Goal: Task Accomplishment & Management: Use online tool/utility

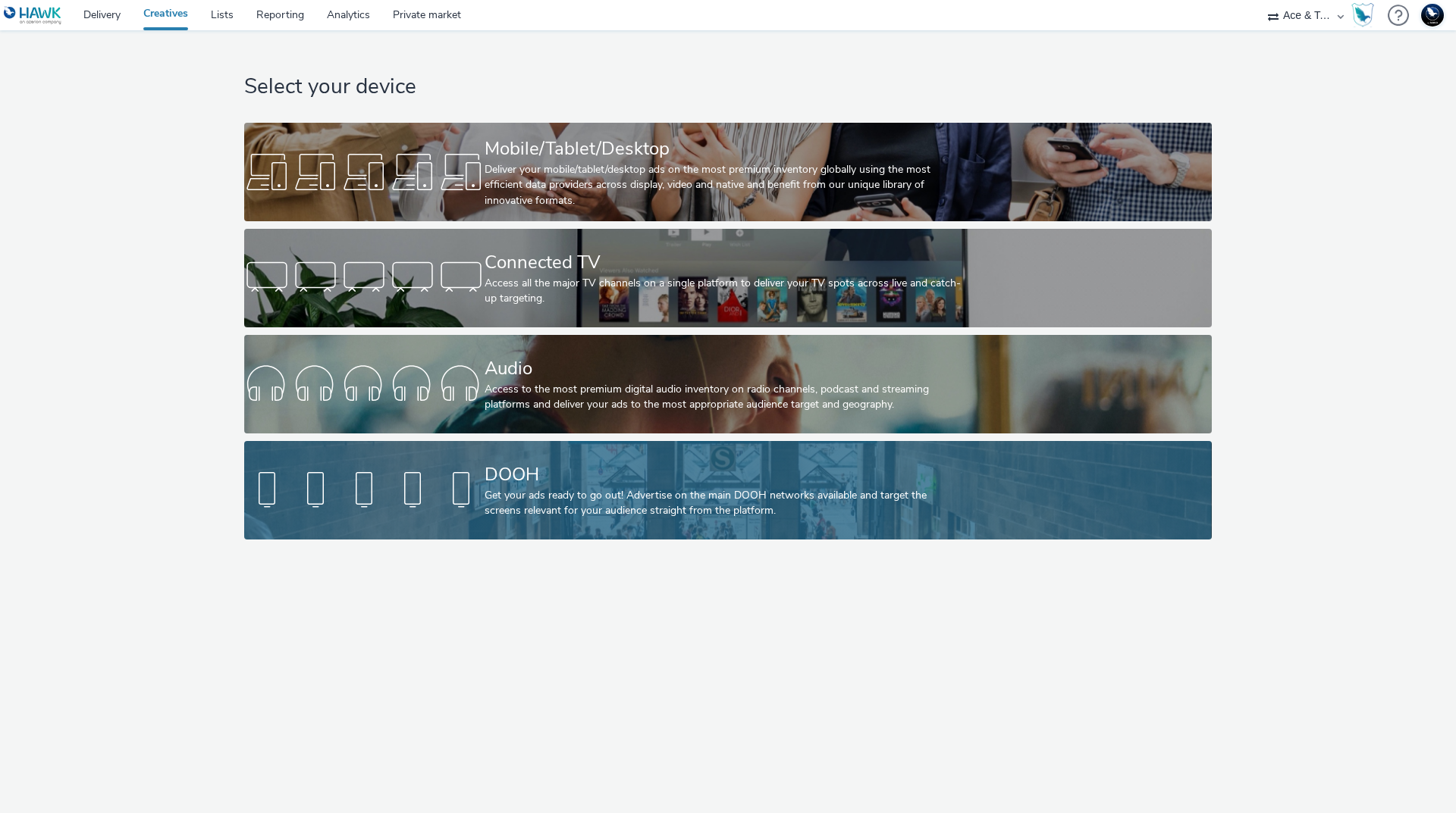
click at [606, 521] on div "DOOH Get your ads ready to go out! Advertise on the main DOOH networks availabl…" at bounding box center [724, 491] width 481 height 98
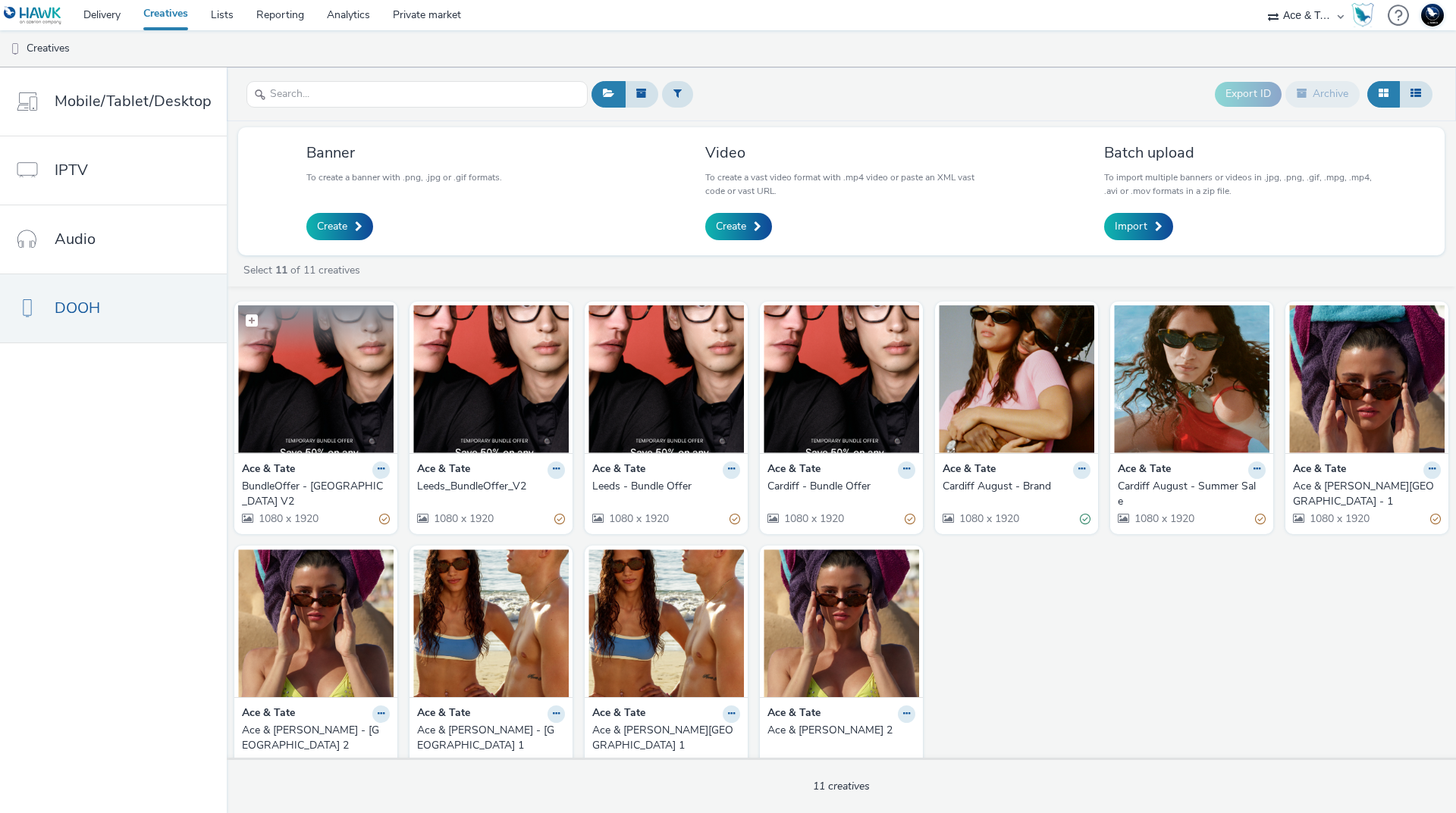
click at [311, 395] on img at bounding box center [316, 380] width 156 height 148
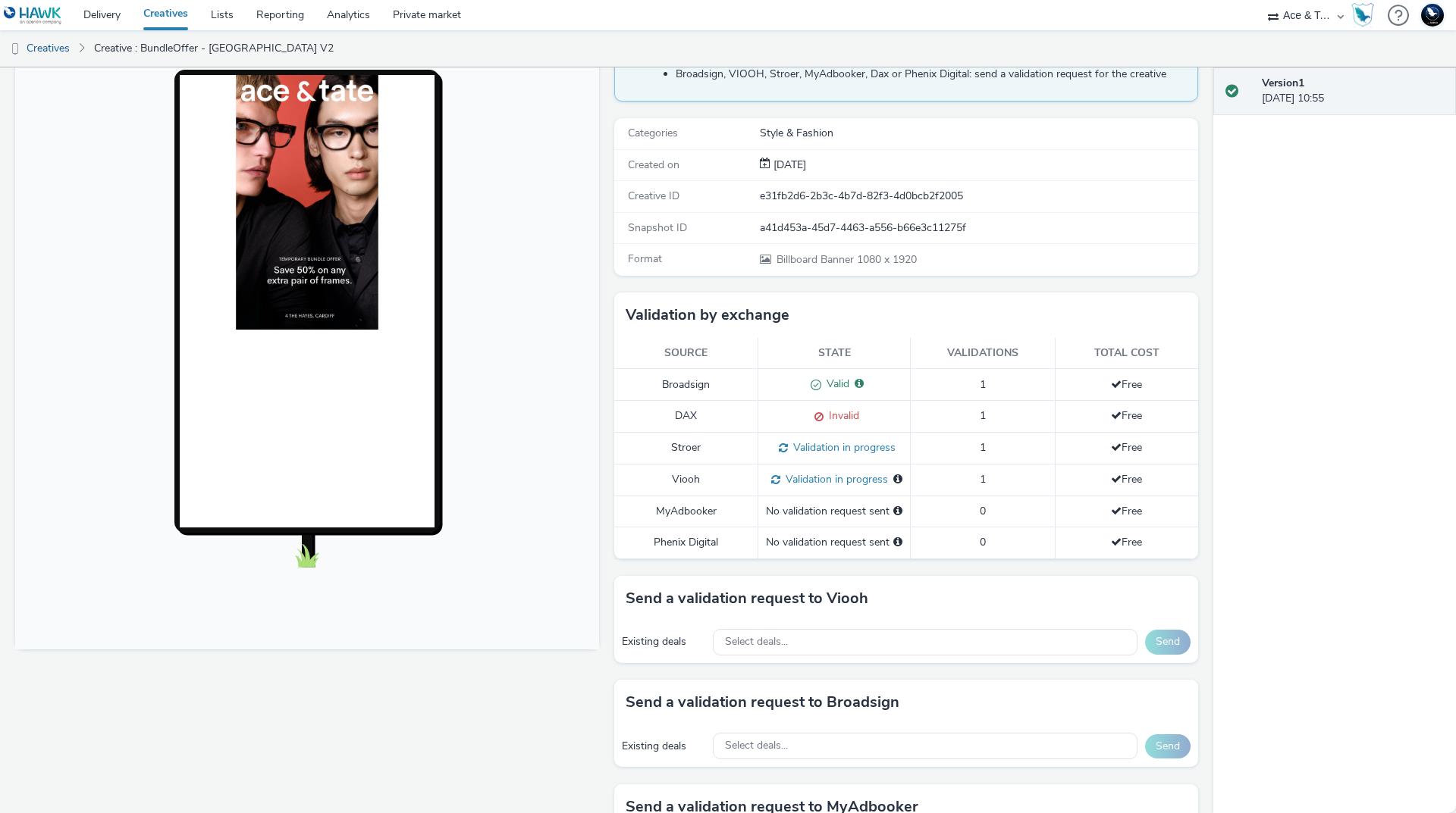
scroll to position [227, 0]
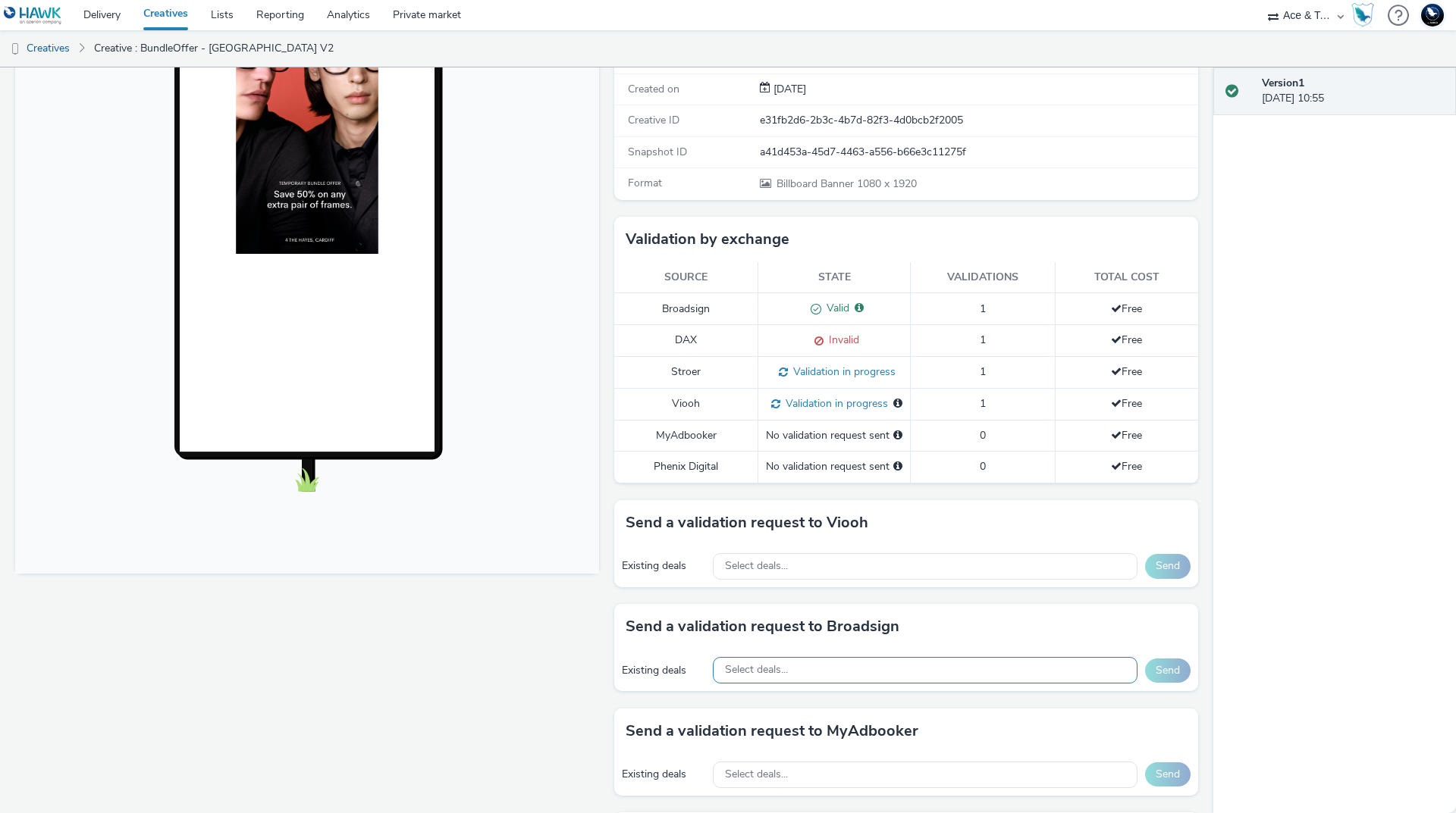
click at [794, 684] on div "Select deals..." at bounding box center [925, 670] width 425 height 26
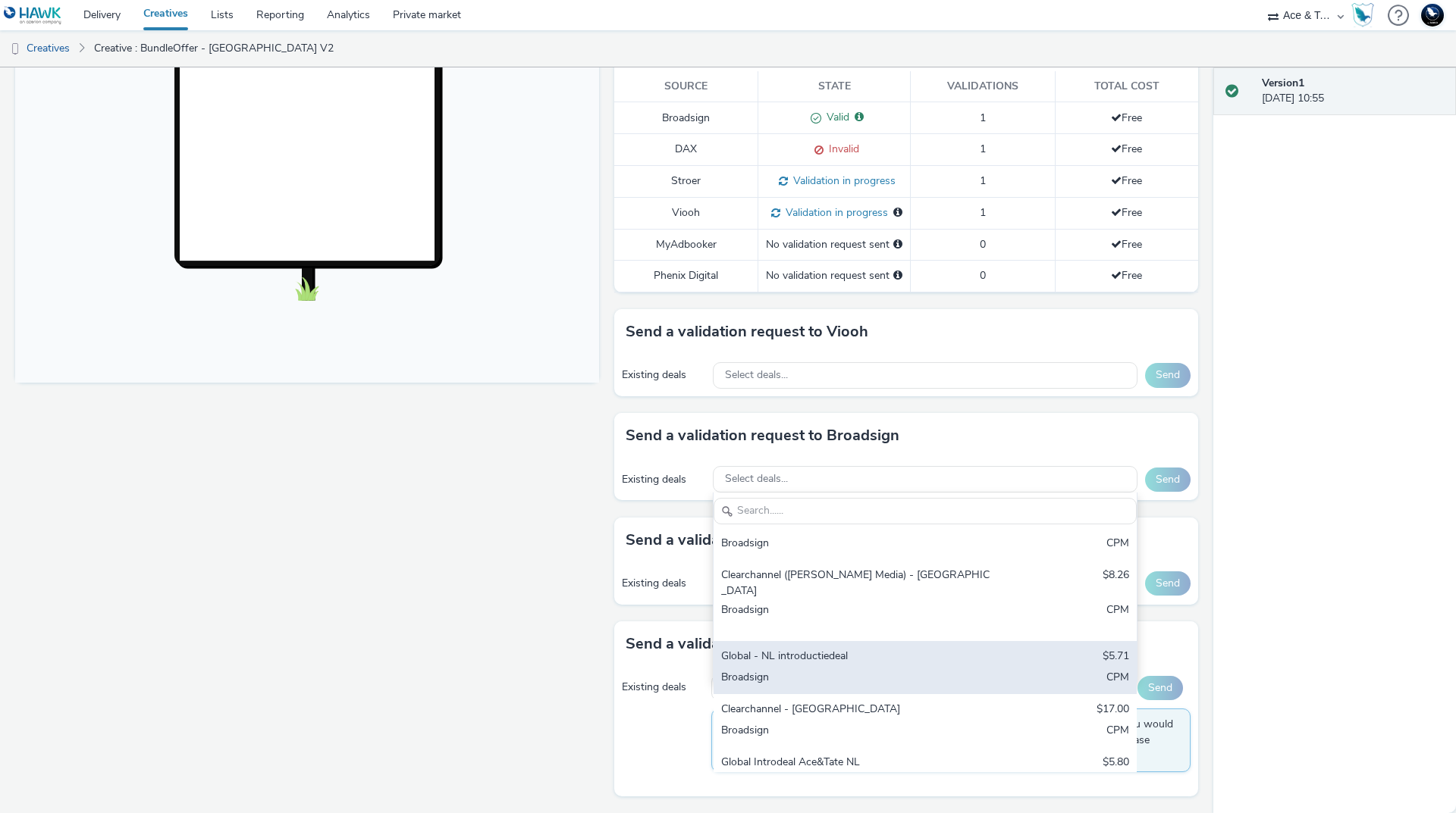
scroll to position [434, 0]
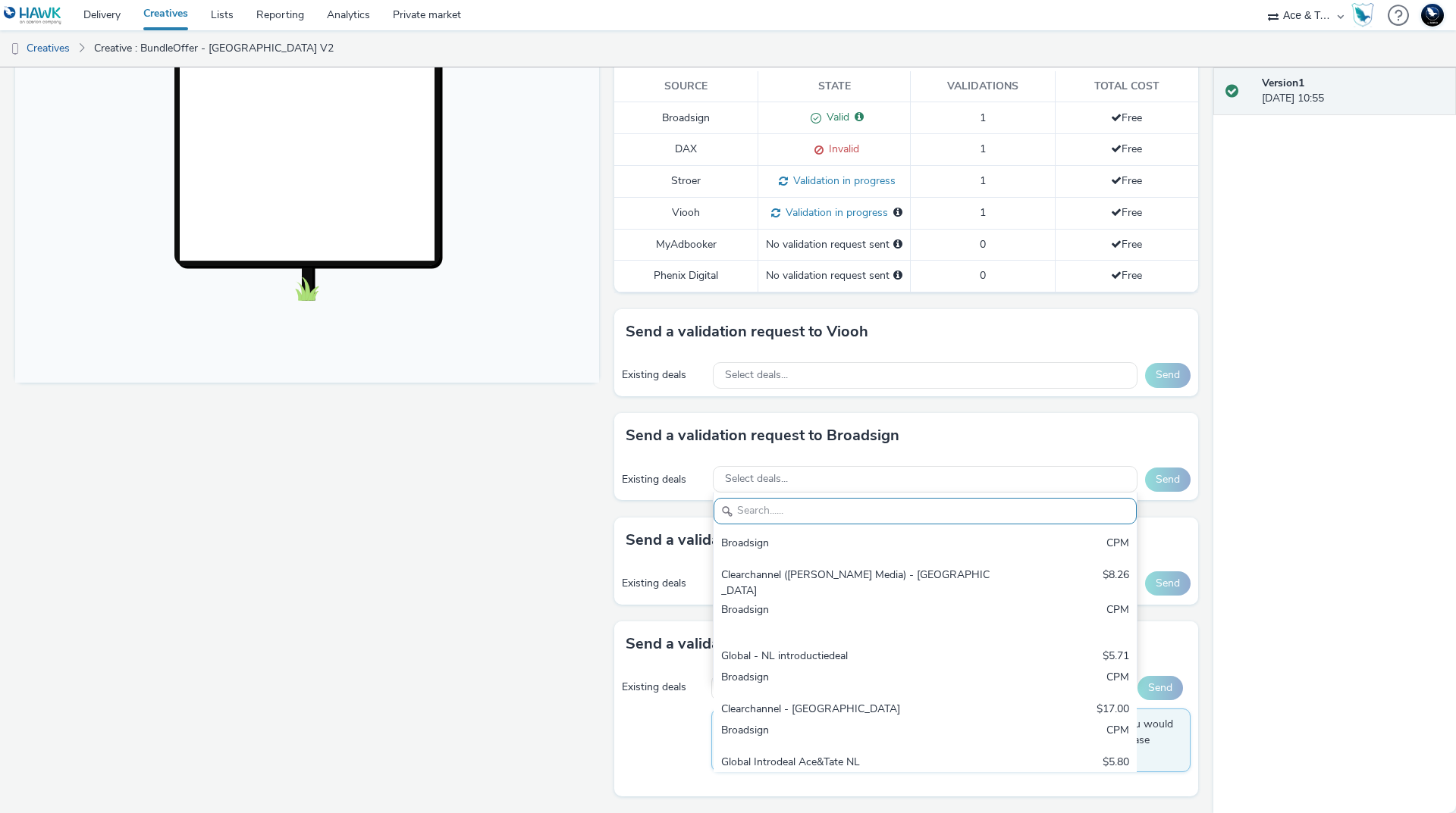
click at [1306, 13] on select "75 Media A8 Media Group ABI Media Abkom AB Abovo Ace & Tate Ad-on Media Nordic …" at bounding box center [1305, 15] width 91 height 30
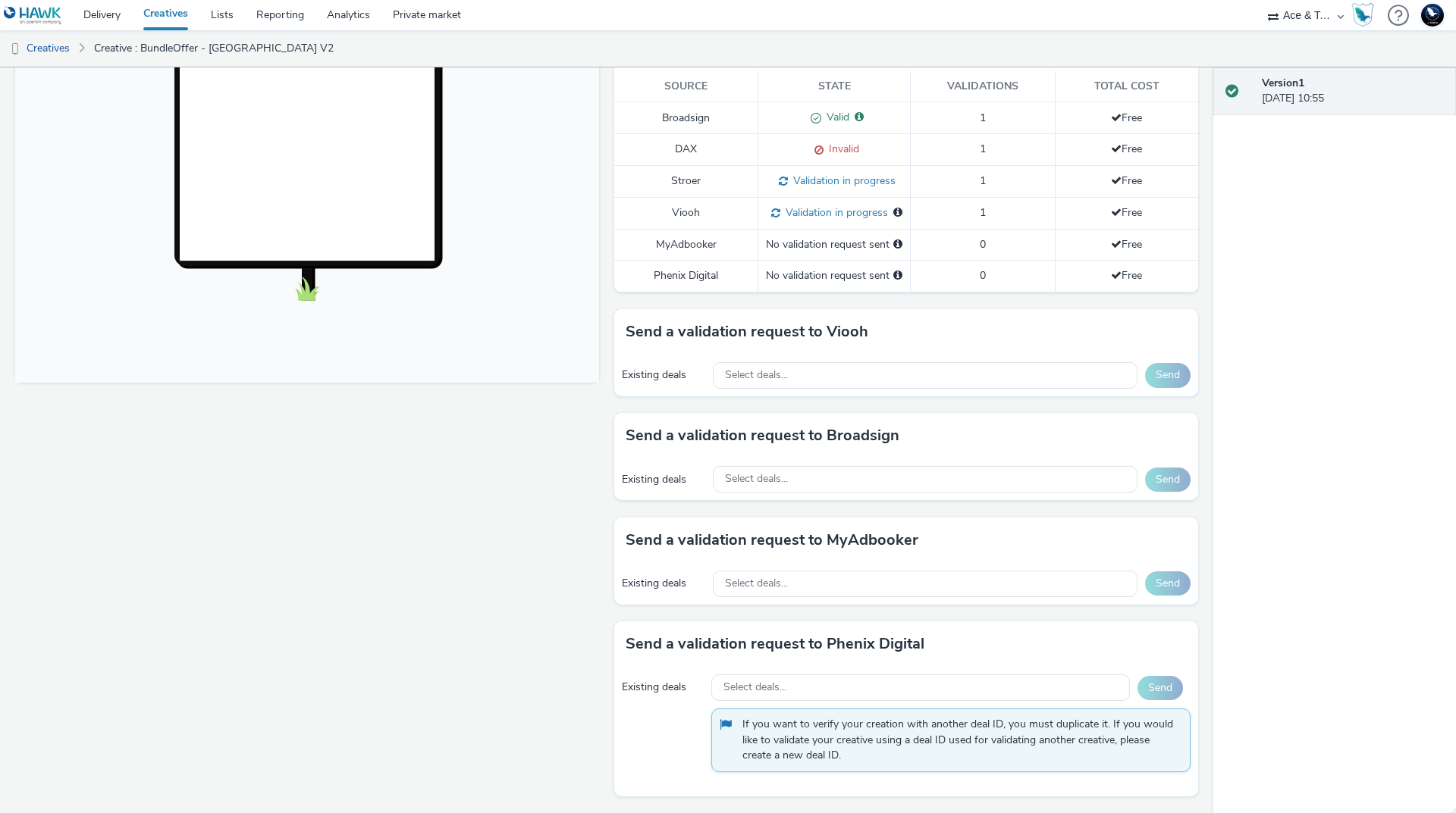
select select "cf85faef-f9e3-4873-8efc-82eeb66987c6"
click at [1260, 0] on select "75 Media A8 Media Group ABI Media Abkom AB Abovo Ace & Tate Ad-on Media Nordic …" at bounding box center [1305, 15] width 91 height 30
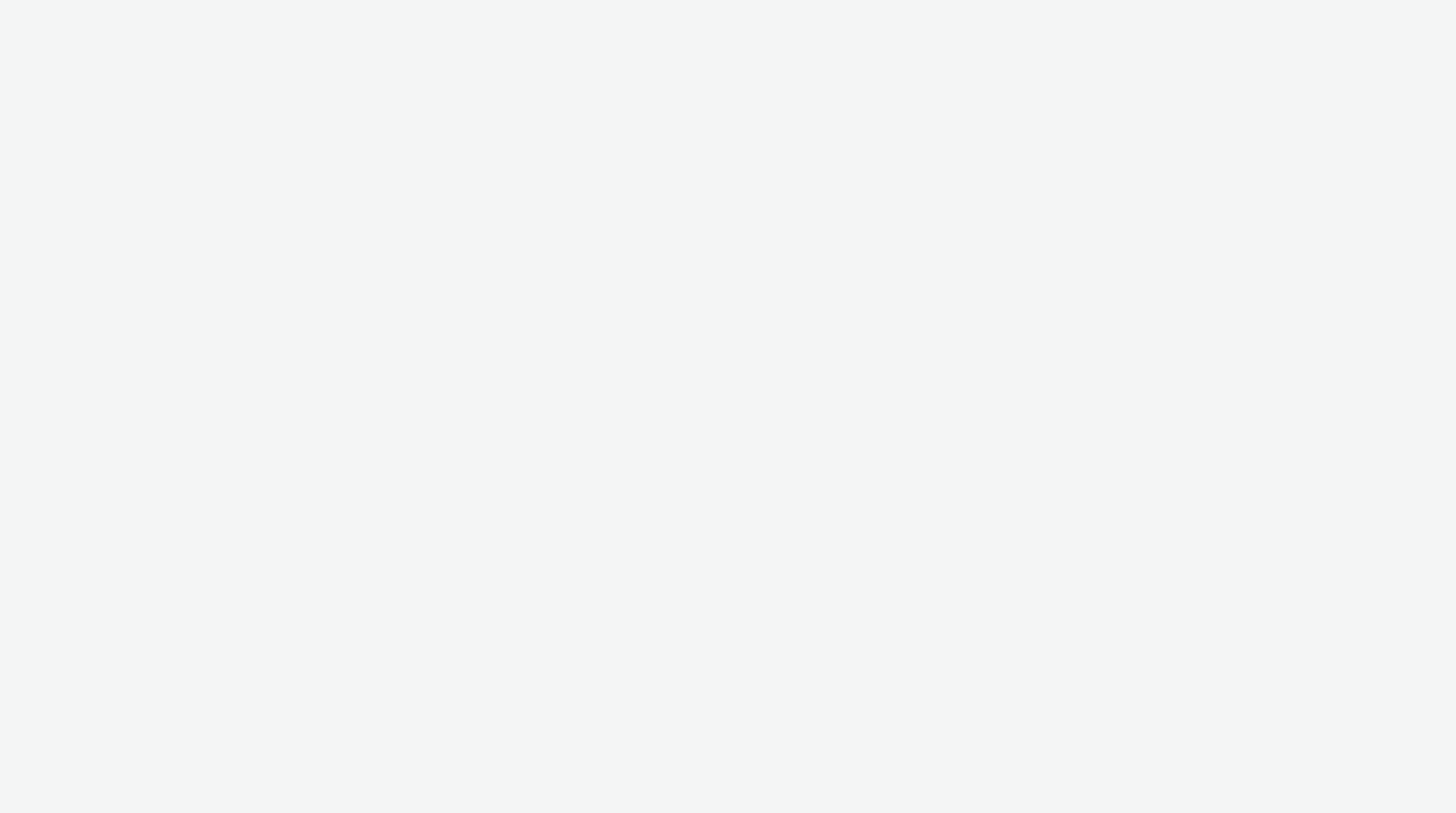
select select "cf85faef-f9e3-4873-8efc-82eeb66987c6"
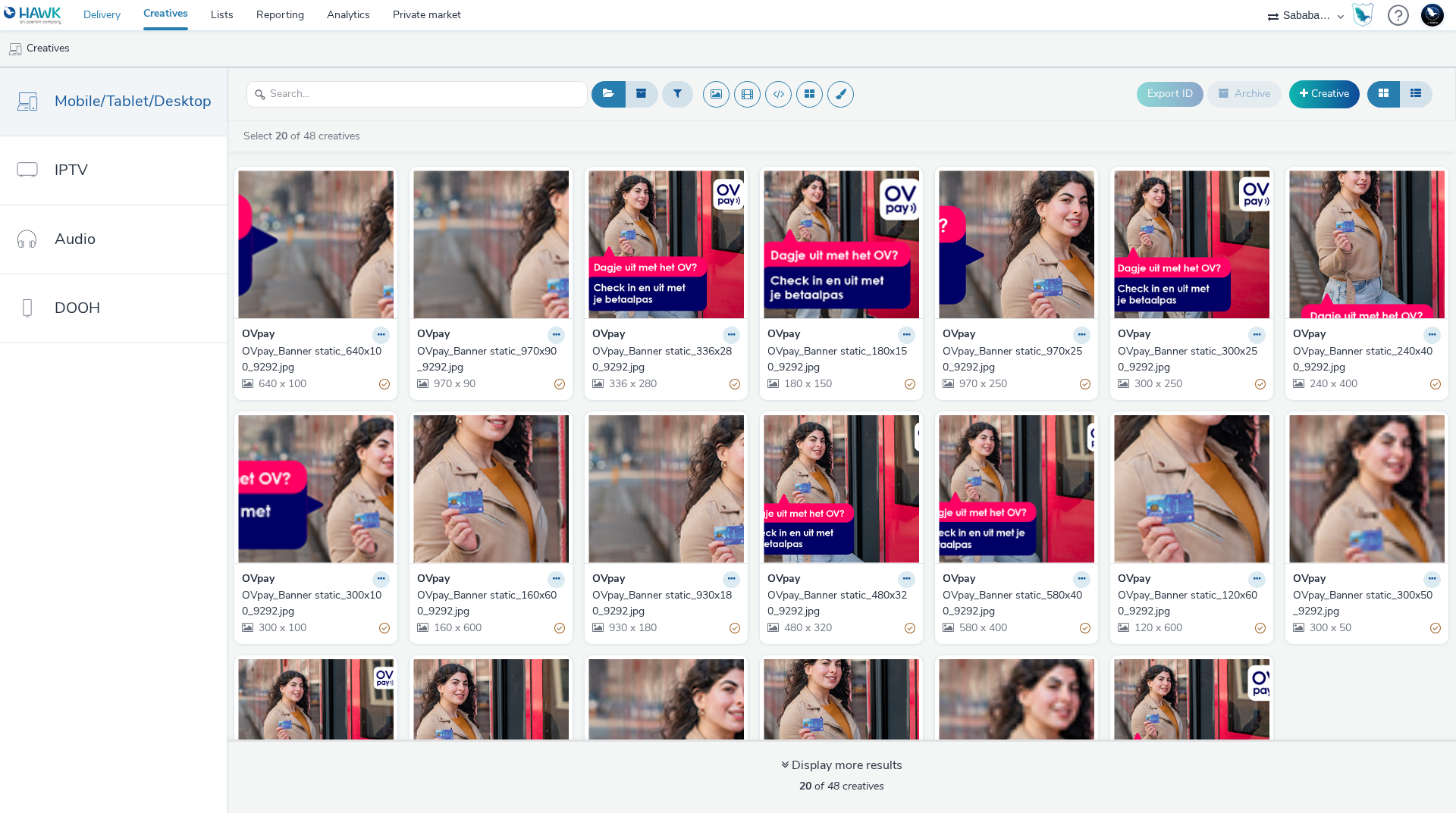
click at [111, 19] on link "Delivery" at bounding box center [102, 15] width 60 height 30
